Goal: Find specific page/section: Find specific page/section

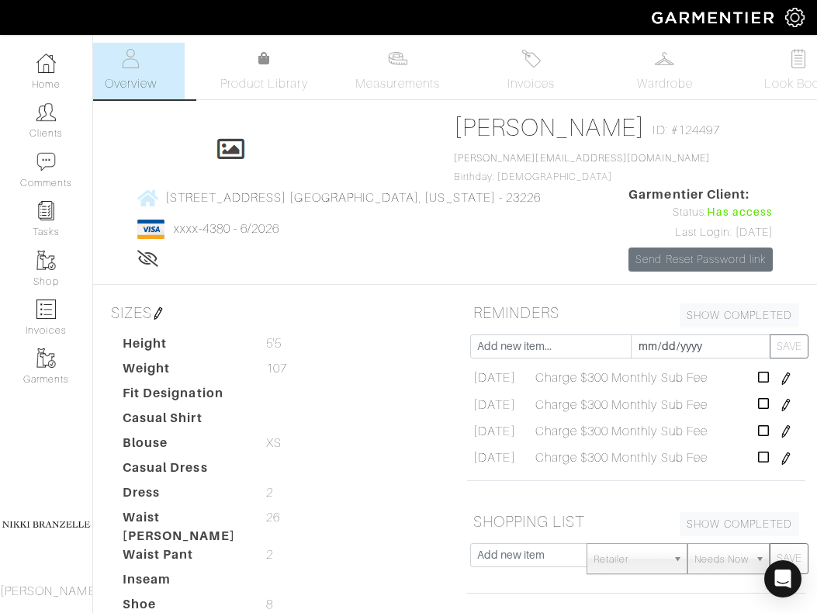
click at [51, 124] on link "Clients" at bounding box center [46, 120] width 92 height 49
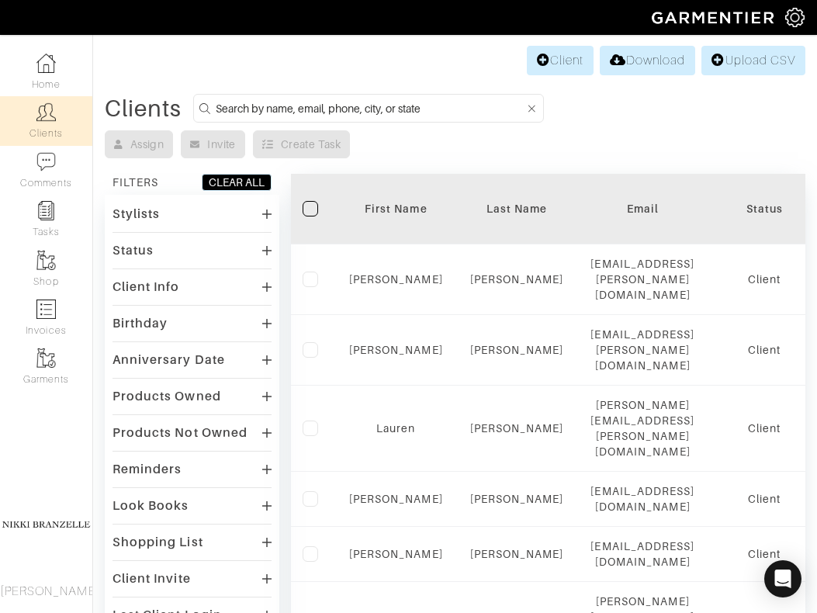
click at [295, 111] on input at bounding box center [370, 108] width 309 height 19
type input "oby"
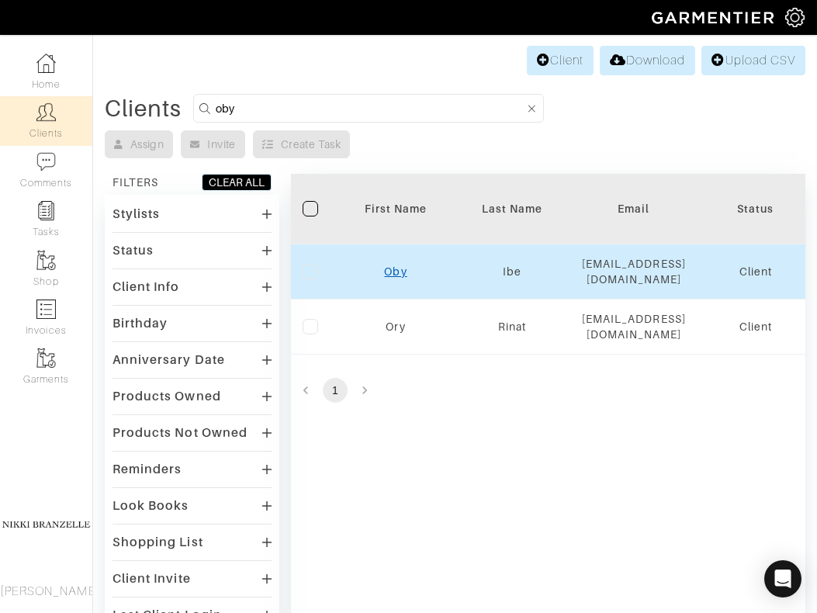
click at [390, 271] on link "Oby" at bounding box center [395, 271] width 22 height 12
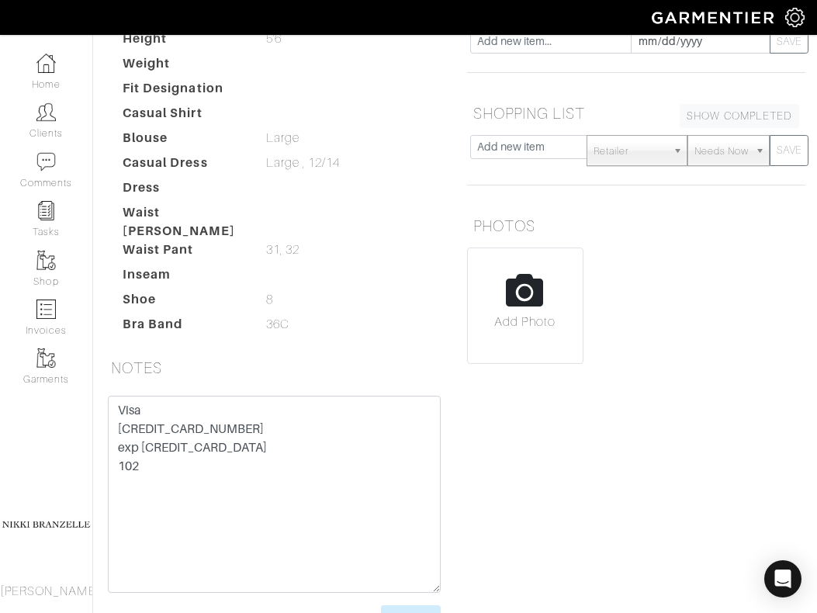
scroll to position [405, 0]
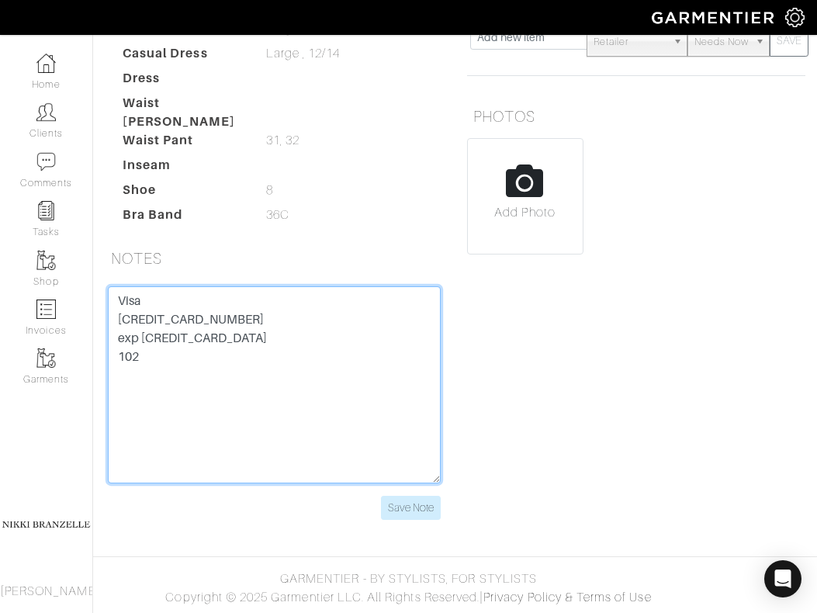
click at [161, 324] on textarea "Visa [CREDIT_CARD_NUMBER] exp [CREDIT_CARD_DATA] 102" at bounding box center [274, 384] width 333 height 197
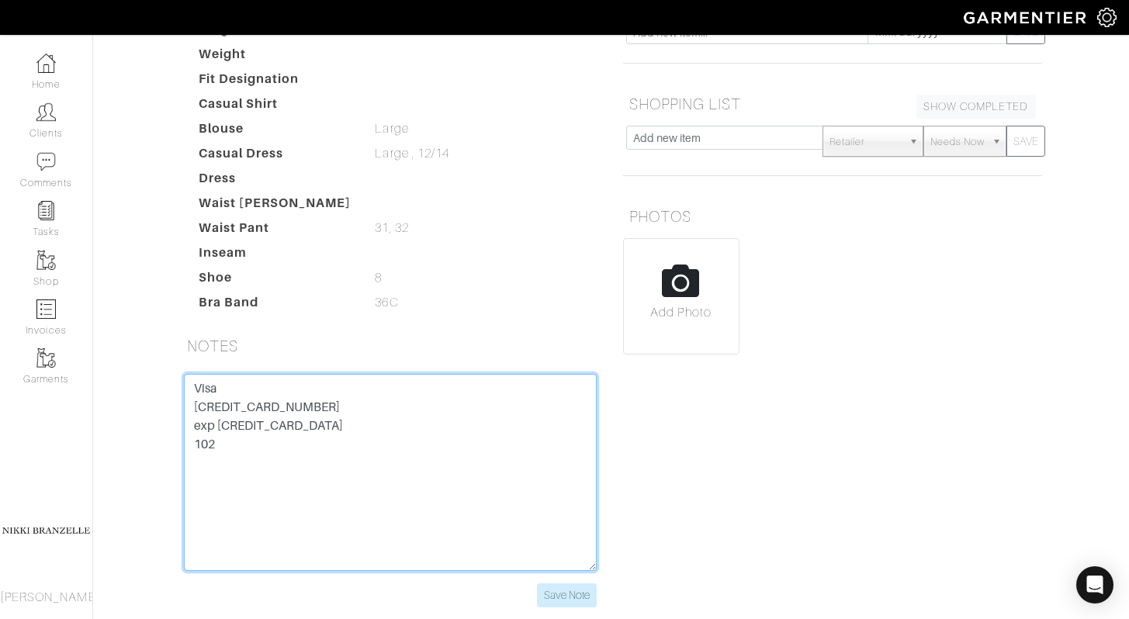
click at [273, 374] on textarea "Visa [CREDIT_CARD_NUMBER] exp [CREDIT_CARD_DATA] 102" at bounding box center [390, 472] width 413 height 197
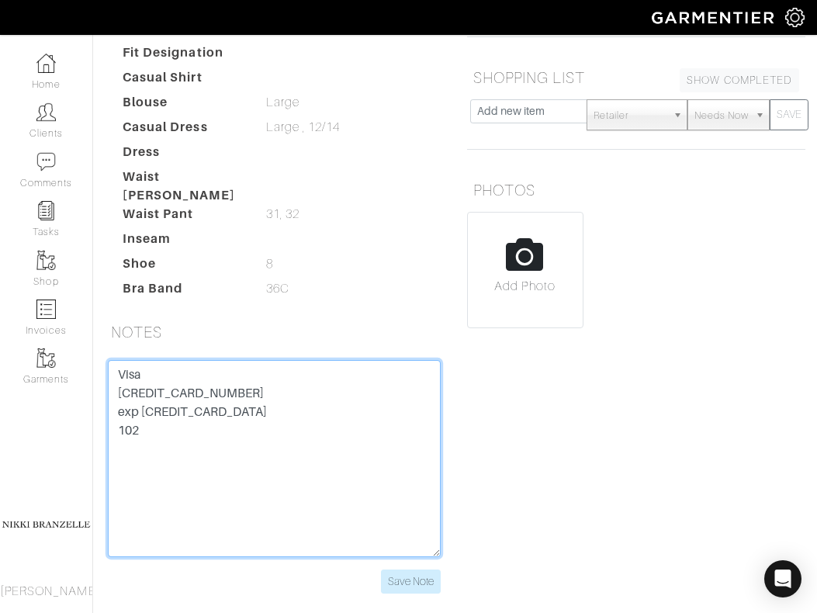
scroll to position [0, 0]
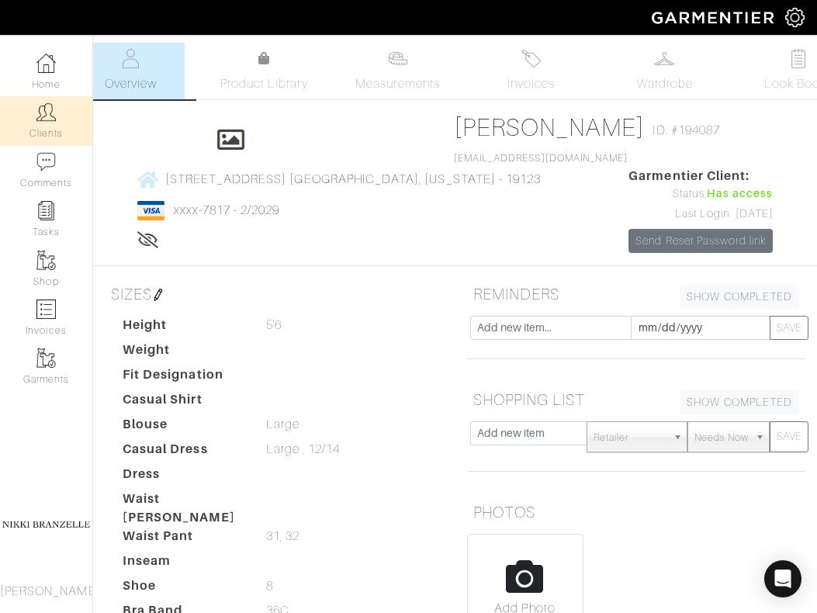
click at [21, 121] on link "Clients" at bounding box center [46, 120] width 92 height 49
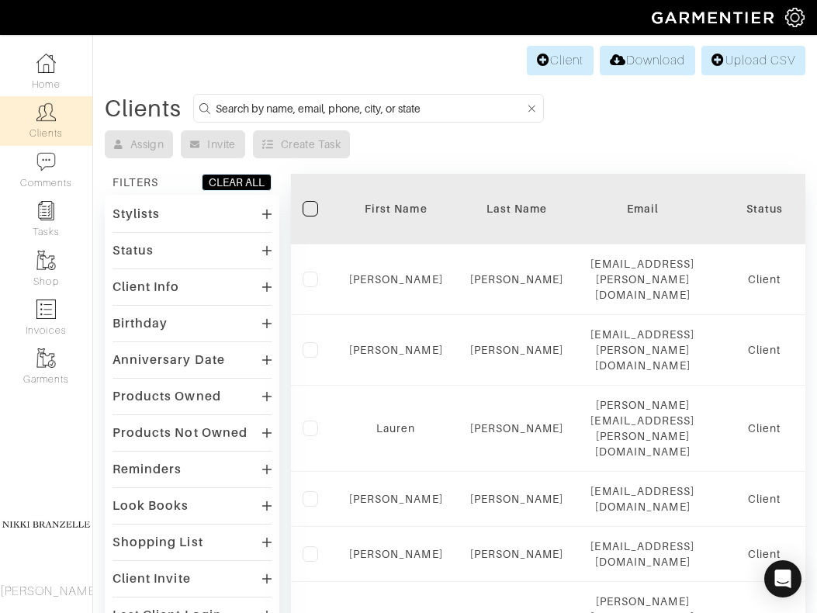
click at [337, 116] on input at bounding box center [370, 108] width 309 height 19
type input "jenny"
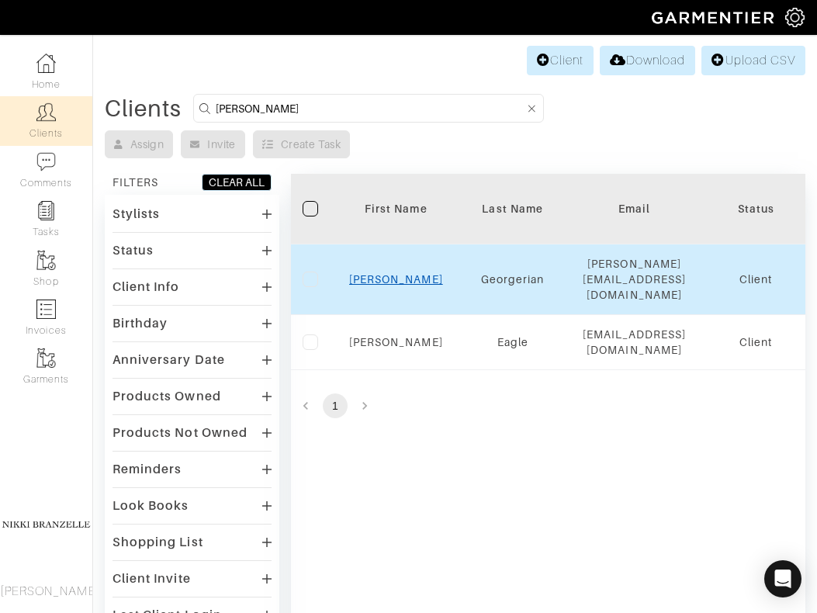
click at [401, 273] on link "Jenny" at bounding box center [396, 279] width 94 height 12
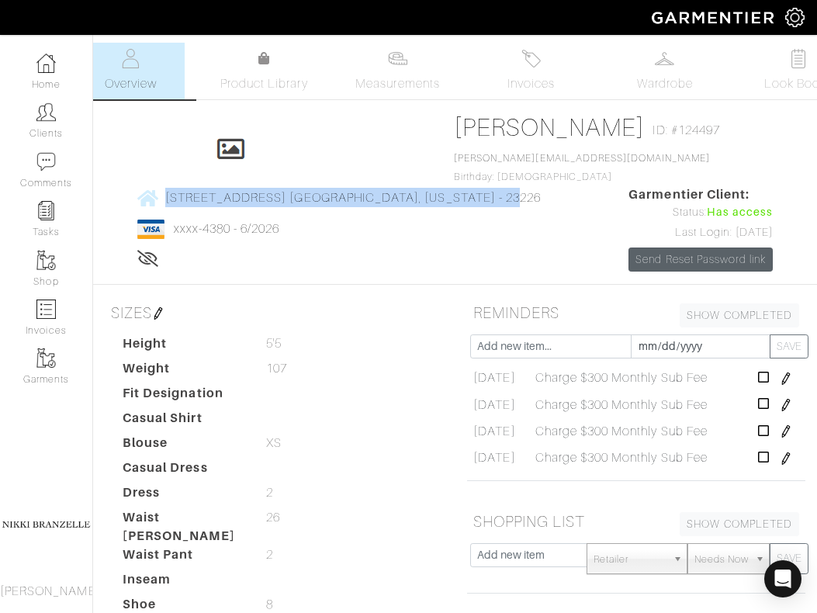
scroll to position [410, 0]
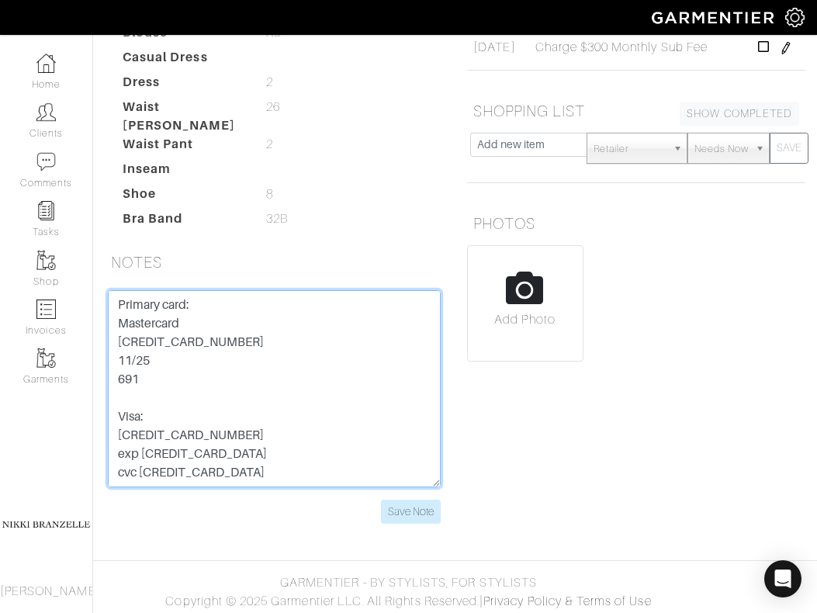
click at [202, 336] on textarea "Primary card: Mastercard 5156 7676 3797 6486 11/25 691 Visa: 4737 0300 3138 438…" at bounding box center [274, 388] width 333 height 197
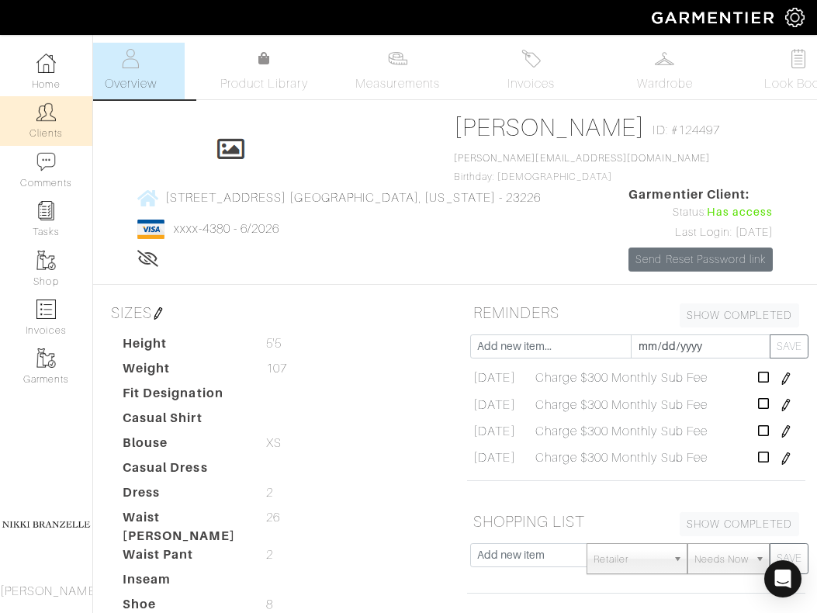
click at [67, 121] on link "Clients" at bounding box center [46, 120] width 92 height 49
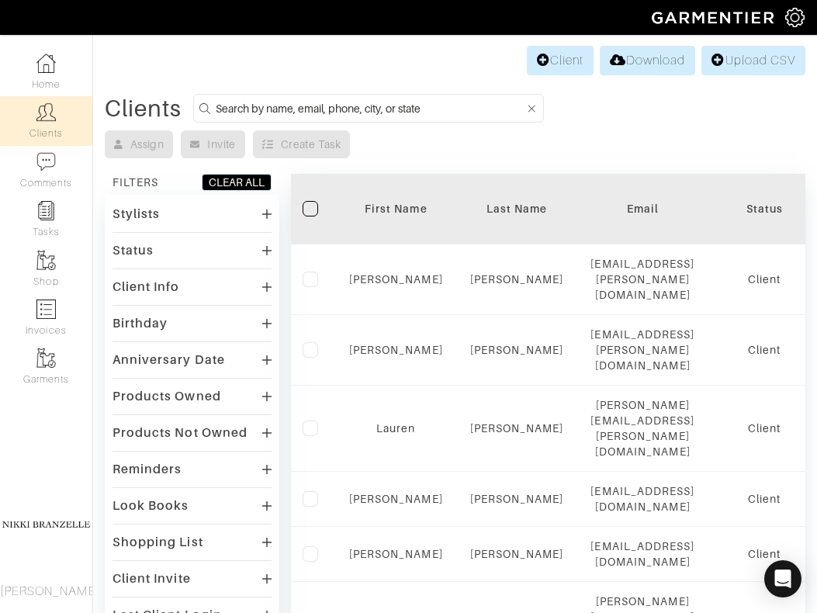
click at [322, 101] on input at bounding box center [370, 108] width 309 height 19
type input "oby"
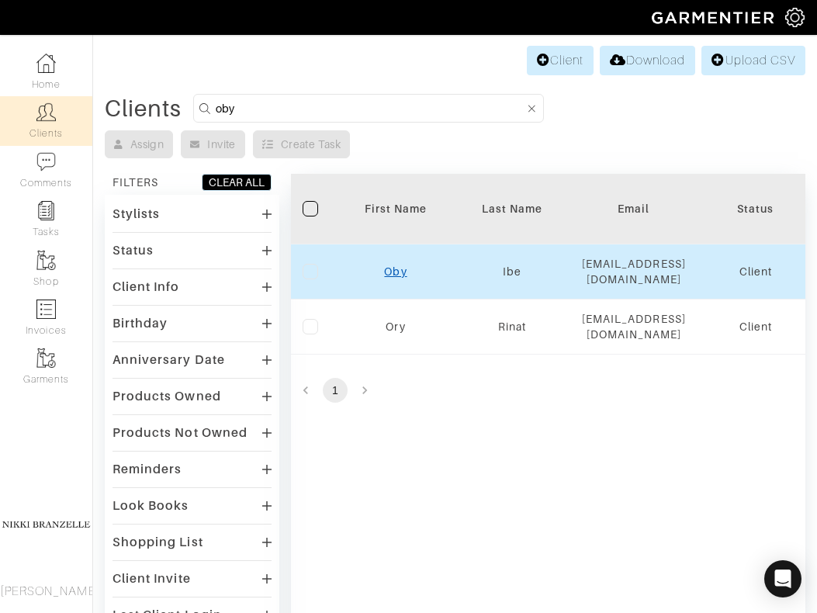
click at [397, 265] on link "Oby" at bounding box center [395, 271] width 22 height 12
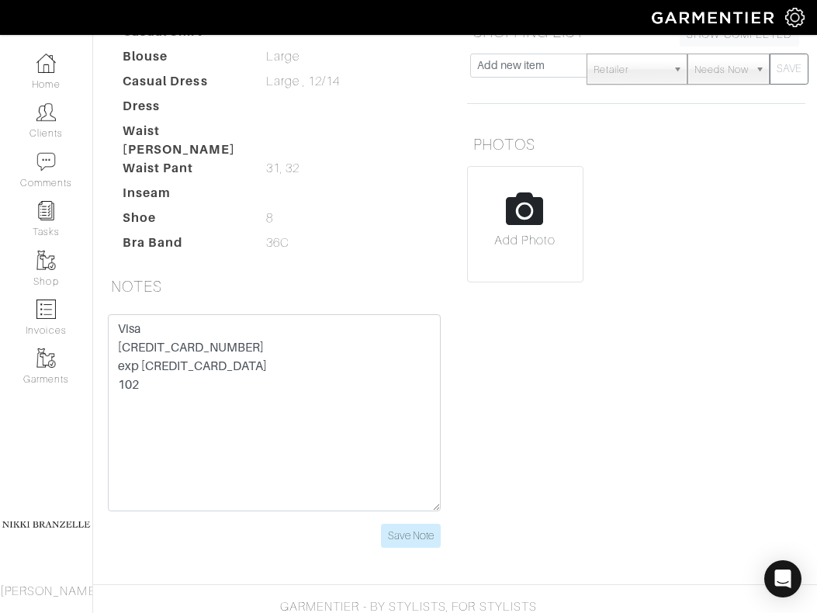
scroll to position [410, 0]
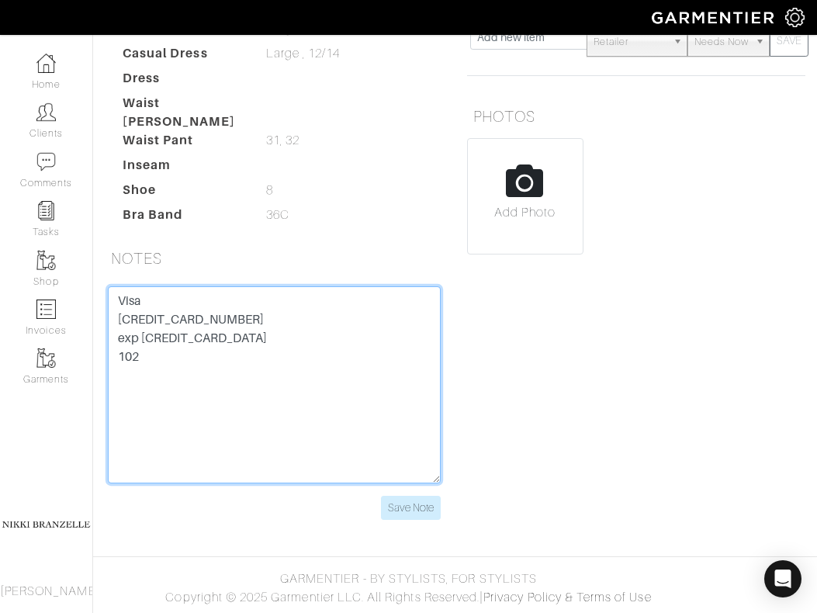
click at [163, 320] on textarea "Visa [CREDIT_CARD_NUMBER] exp [CREDIT_CARD_DATA] 102" at bounding box center [274, 384] width 333 height 197
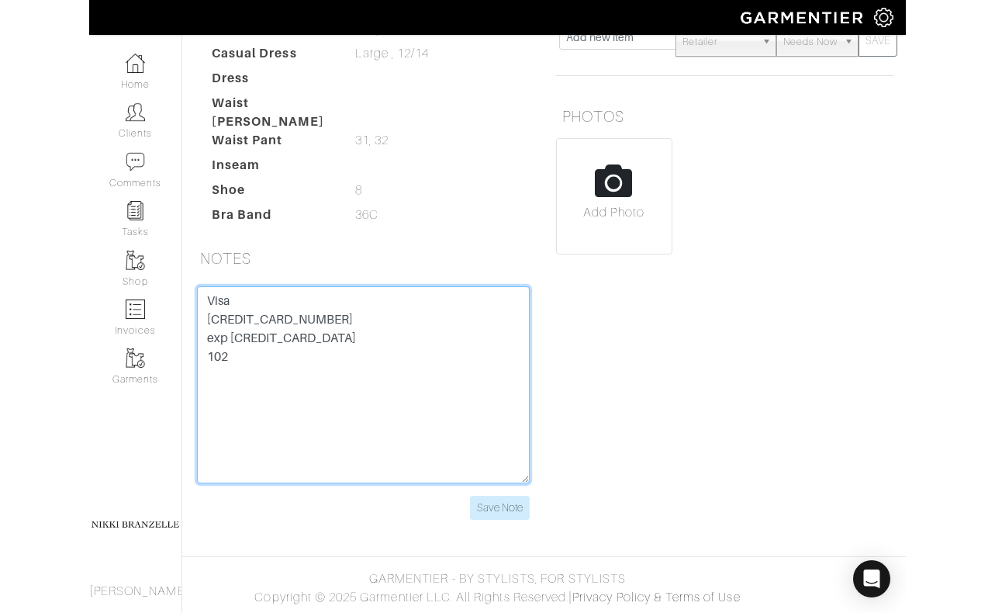
scroll to position [328, 0]
